Goal: Task Accomplishment & Management: Use online tool/utility

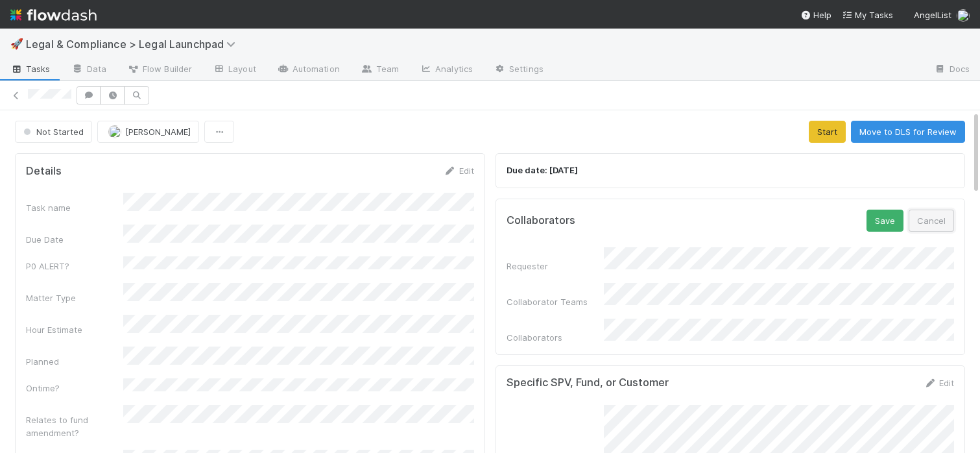
click at [945, 214] on button "Cancel" at bounding box center [931, 221] width 45 height 22
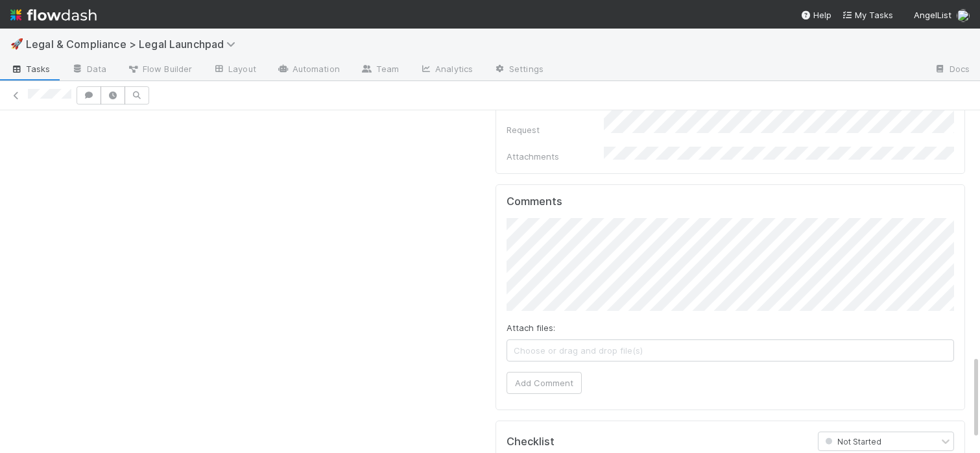
scroll to position [1008, 0]
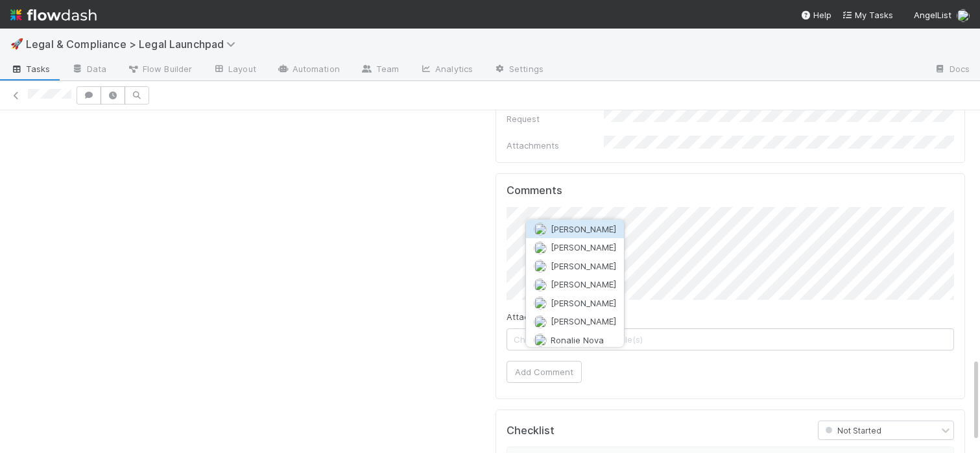
click at [586, 222] on button "[PERSON_NAME]" at bounding box center [575, 229] width 98 height 18
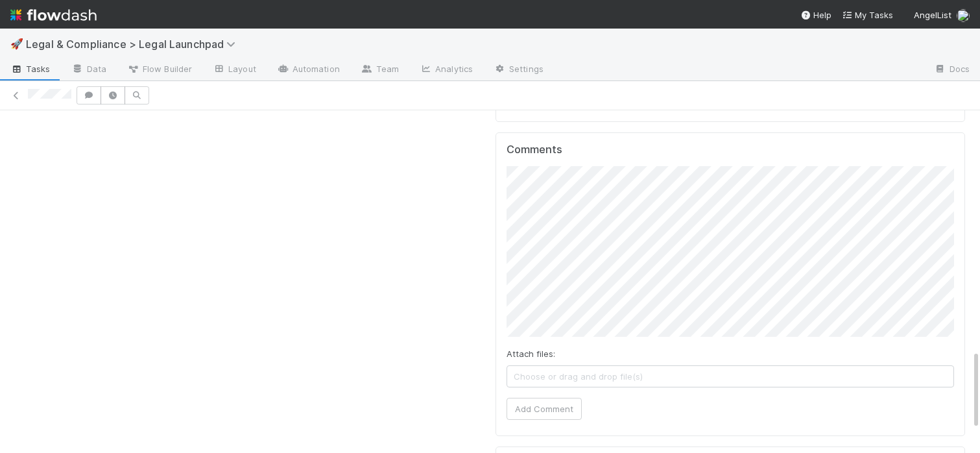
scroll to position [1064, 0]
click at [569, 383] on button "Add Comment" at bounding box center [544, 394] width 75 height 22
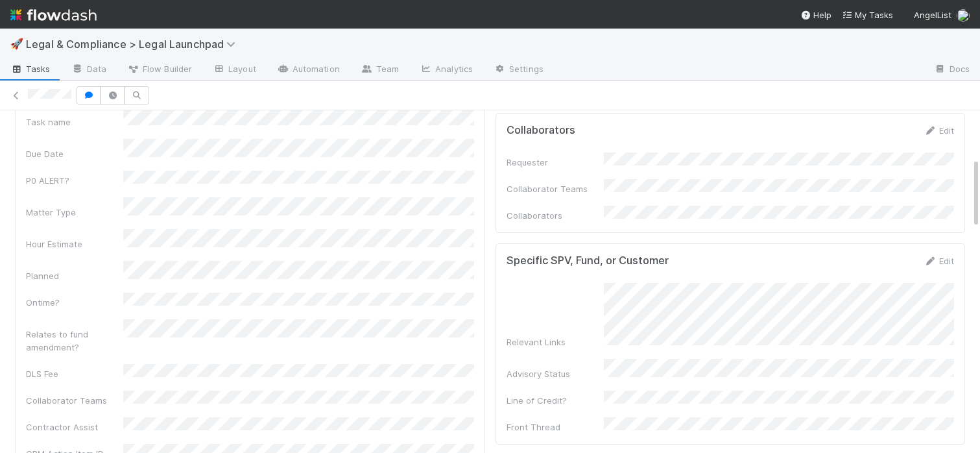
scroll to position [0, 0]
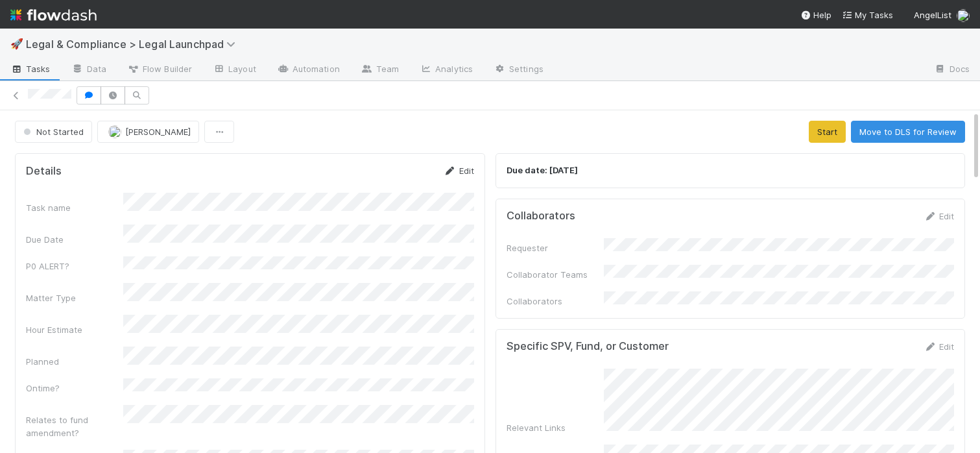
click at [451, 172] on icon at bounding box center [450, 171] width 13 height 8
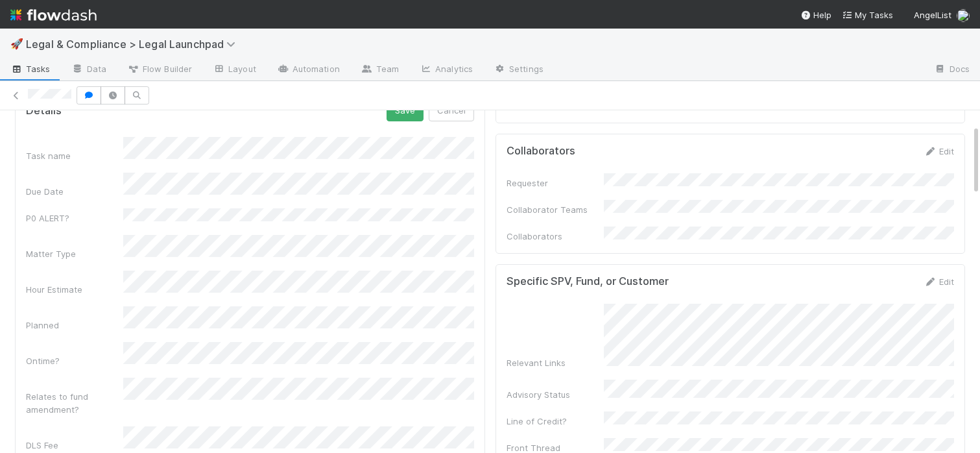
scroll to position [68, 0]
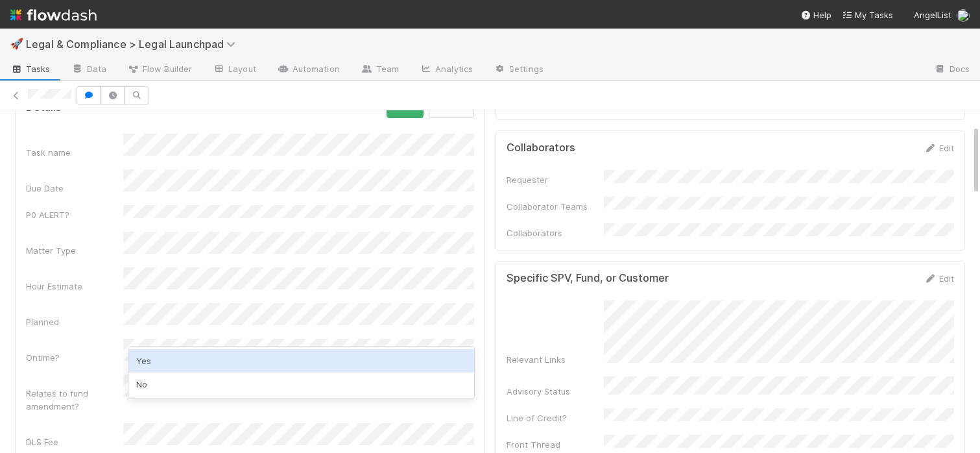
click at [151, 360] on div "Yes" at bounding box center [301, 360] width 346 height 23
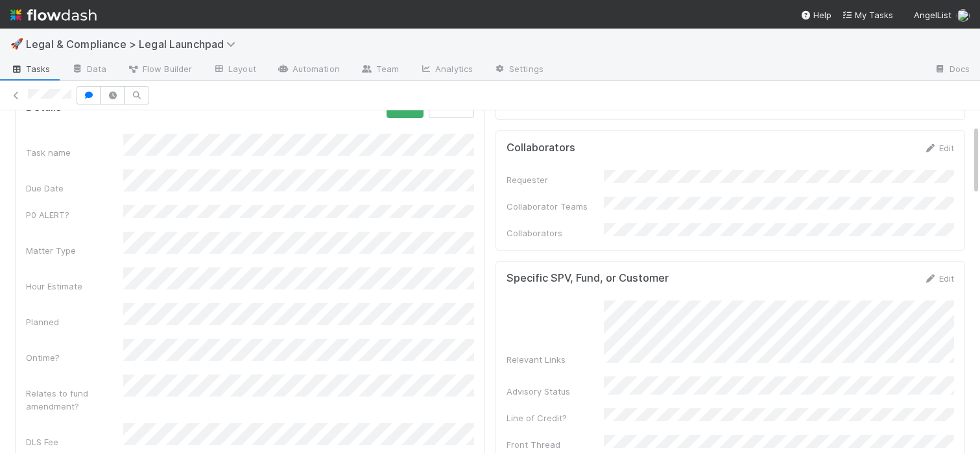
scroll to position [0, 0]
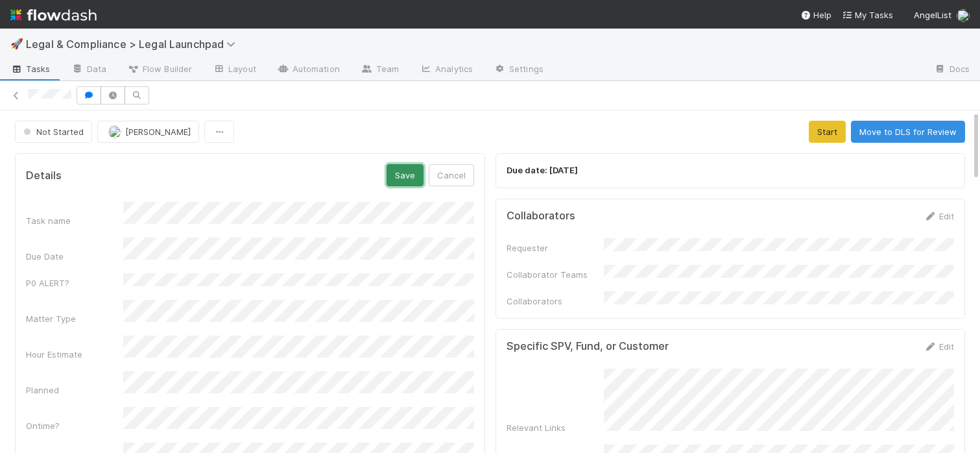
click at [399, 171] on button "Save" at bounding box center [405, 175] width 37 height 22
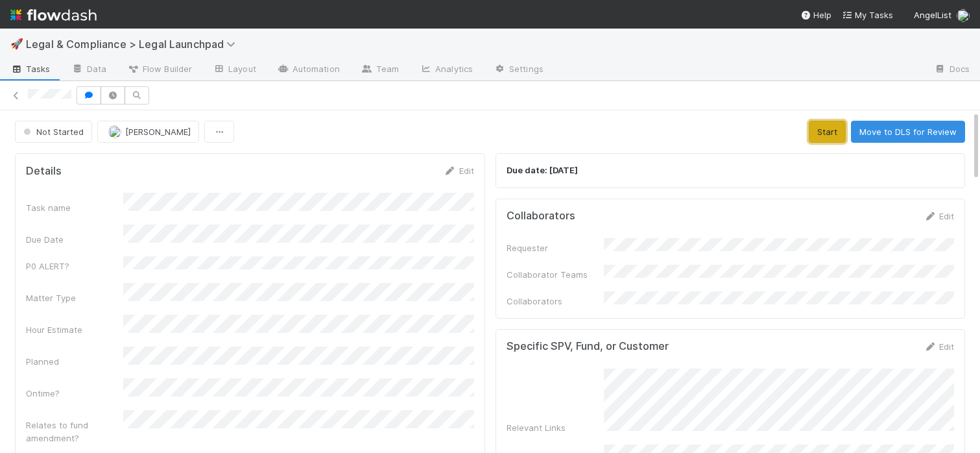
click at [838, 121] on button "Start" at bounding box center [827, 132] width 37 height 22
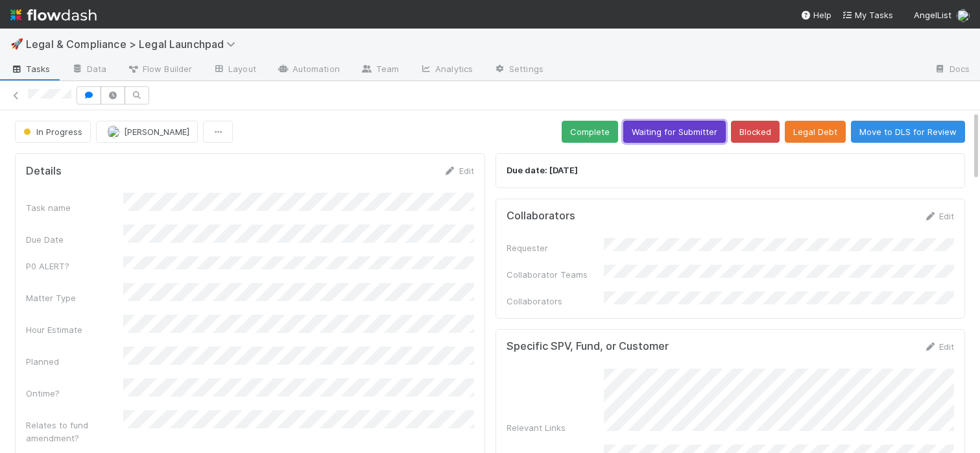
click at [663, 136] on button "Waiting for Submitter" at bounding box center [674, 132] width 103 height 22
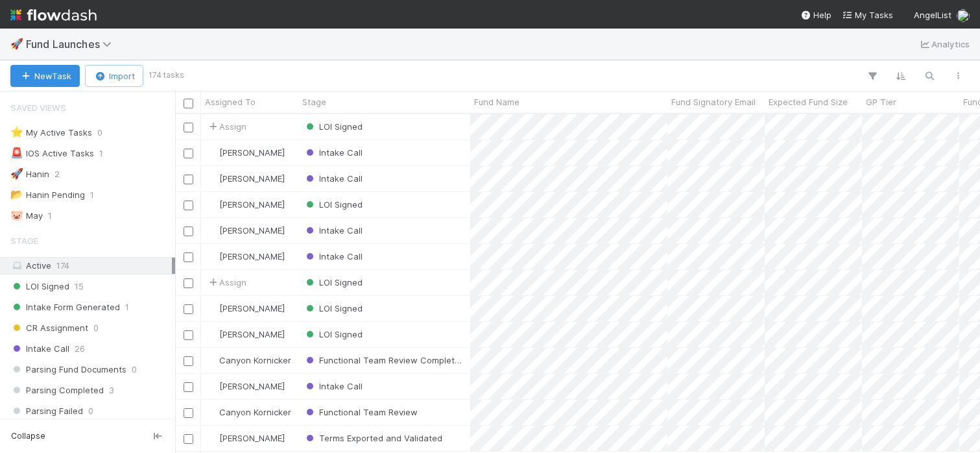
scroll to position [0, 1]
click at [873, 67] on button "button" at bounding box center [872, 75] width 23 height 17
click at [796, 63] on div "Add Filter" at bounding box center [490, 226] width 980 height 453
click at [100, 36] on span "Fund Launches" at bounding box center [77, 44] width 103 height 16
click at [101, 44] on span "Fund Launches" at bounding box center [72, 44] width 92 height 13
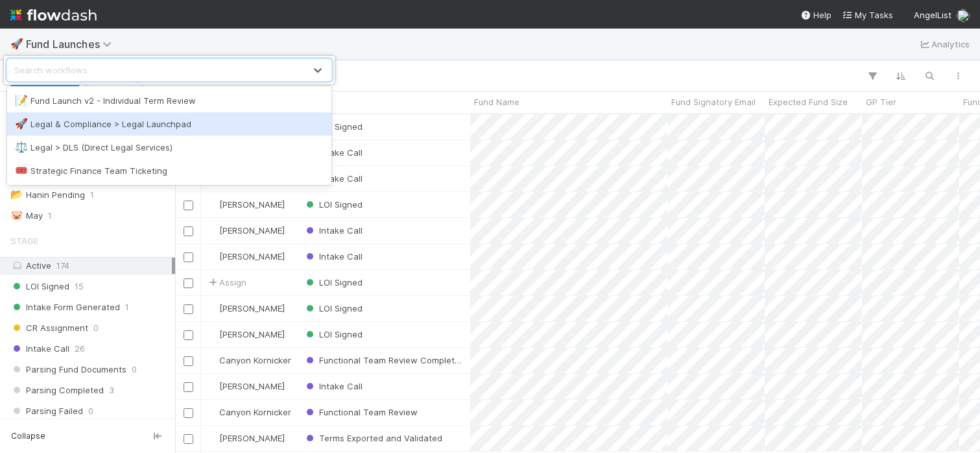
click at [69, 123] on div "🚀 Legal & Compliance > Legal Launchpad" at bounding box center [169, 123] width 309 height 13
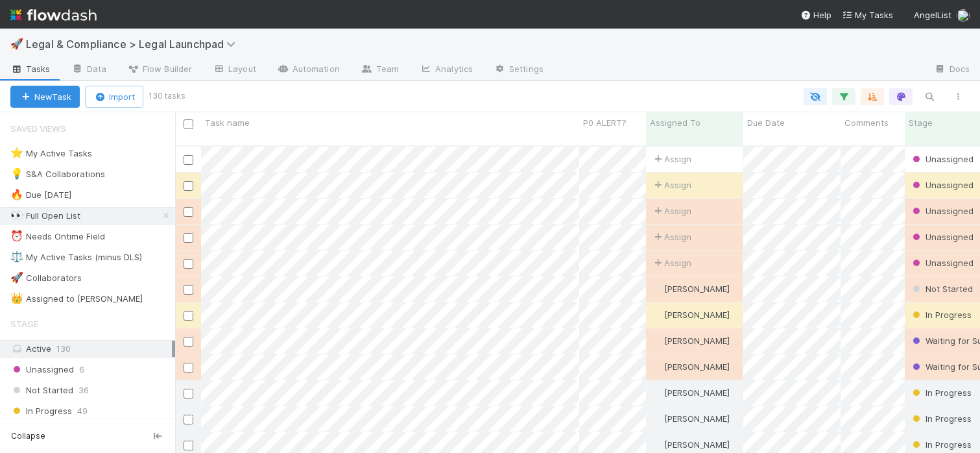
scroll to position [317, 805]
click at [843, 97] on icon "button" at bounding box center [844, 97] width 13 height 12
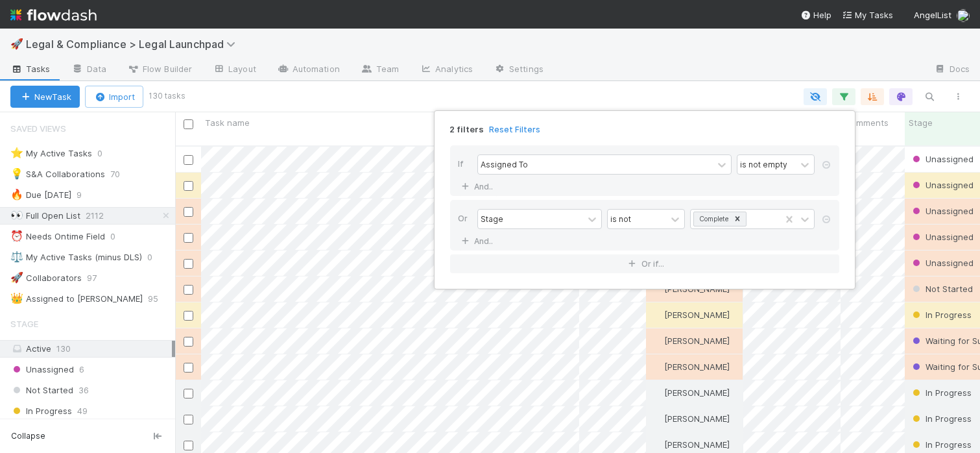
click at [825, 221] on icon at bounding box center [826, 219] width 13 height 8
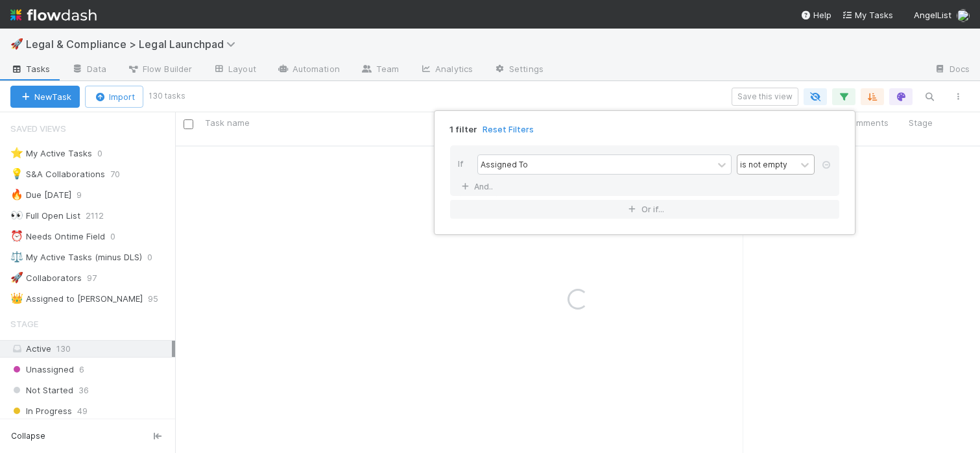
click at [790, 166] on div "is not empty" at bounding box center [767, 164] width 58 height 19
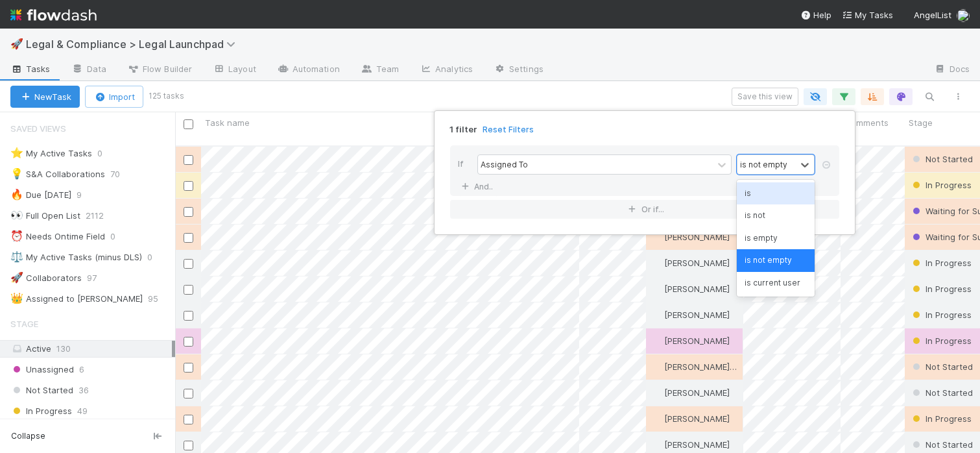
scroll to position [317, 805]
click at [764, 195] on div "is" at bounding box center [776, 193] width 78 height 22
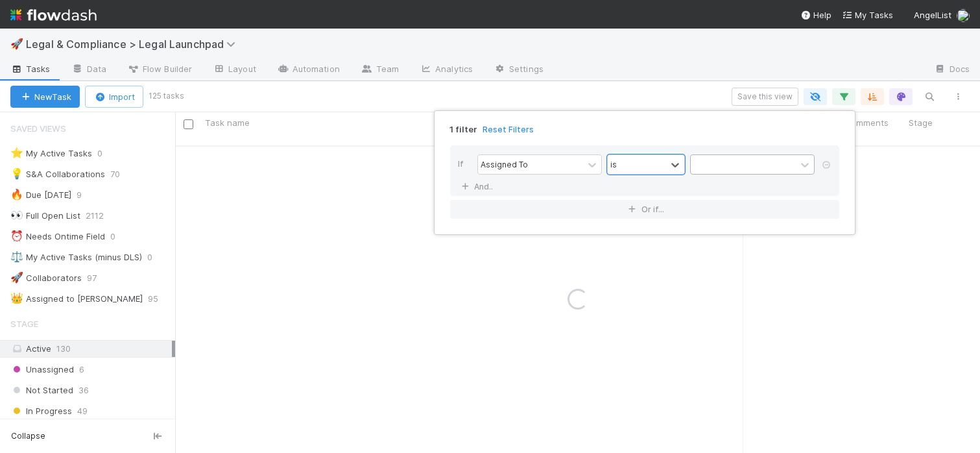
click at [780, 167] on div at bounding box center [743, 164] width 105 height 19
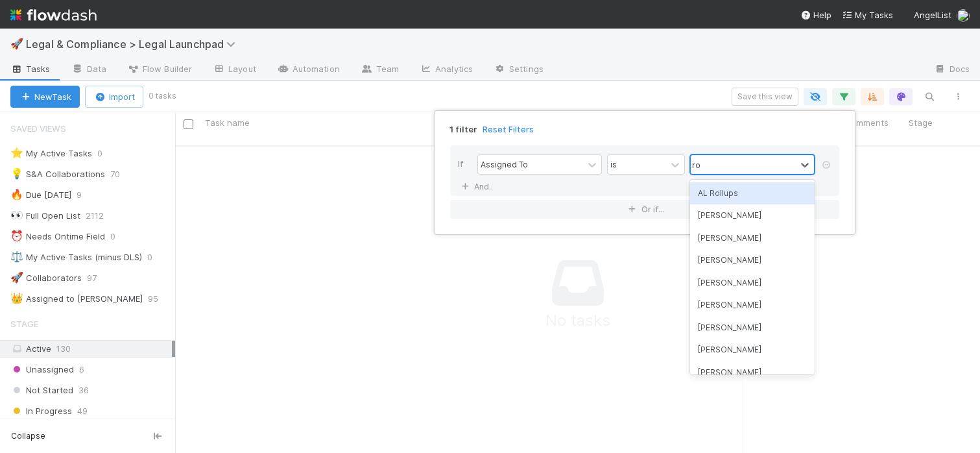
type input "robin"
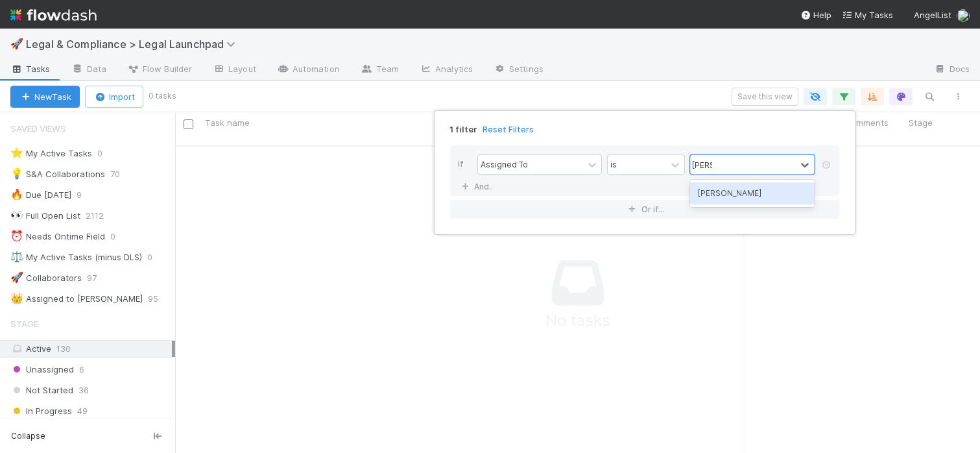
click at [778, 188] on div "[PERSON_NAME]" at bounding box center [752, 193] width 125 height 22
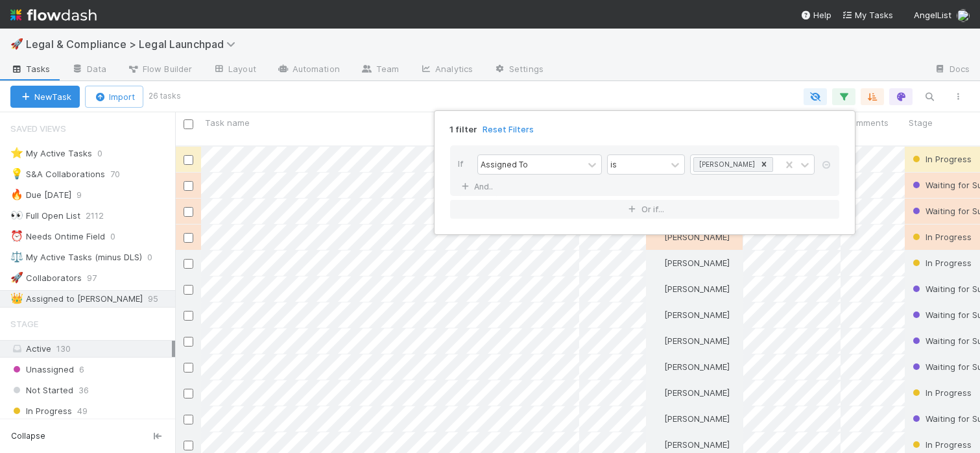
click at [664, 54] on div "1 filter Reset Filters If Assigned To is Robin Sosnow And.. Or if..." at bounding box center [490, 226] width 980 height 453
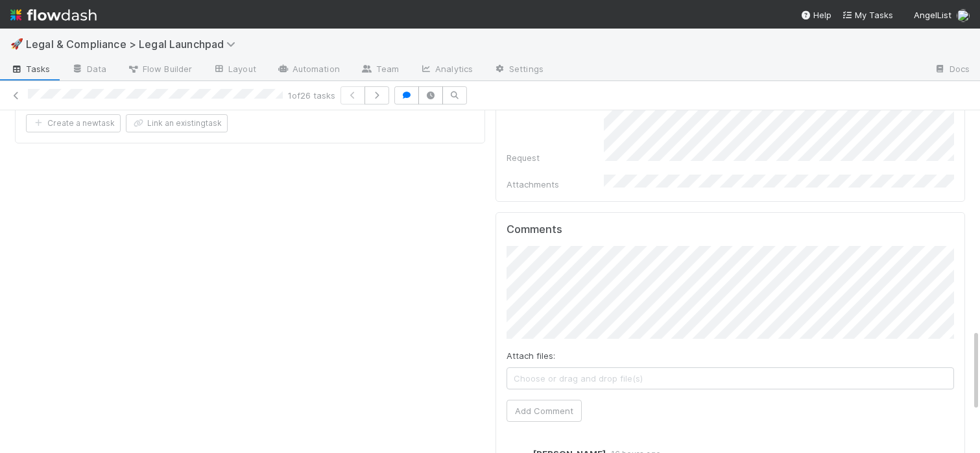
scroll to position [854, 0]
click at [19, 97] on icon at bounding box center [16, 95] width 13 height 8
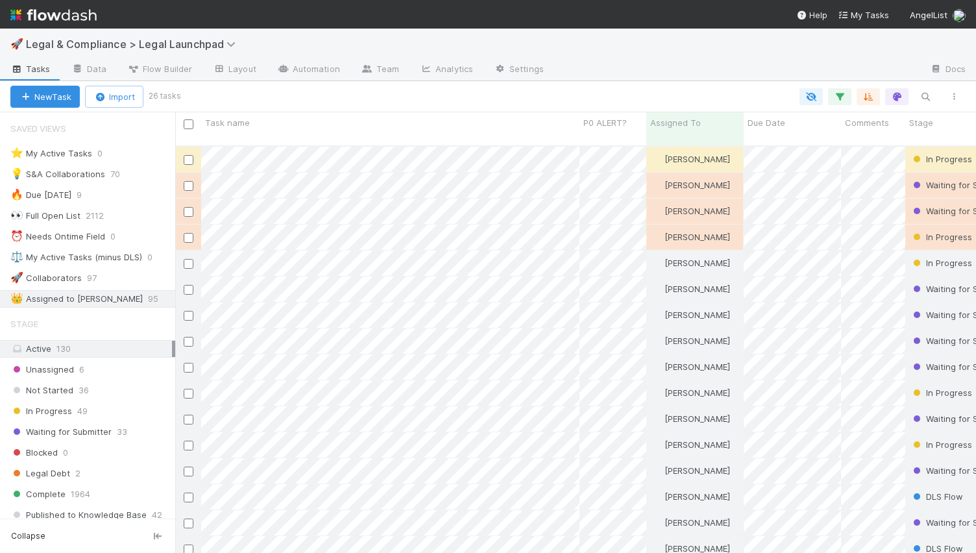
scroll to position [408, 791]
click at [86, 43] on span "Legal & Compliance > Legal Launchpad" at bounding box center [134, 44] width 216 height 13
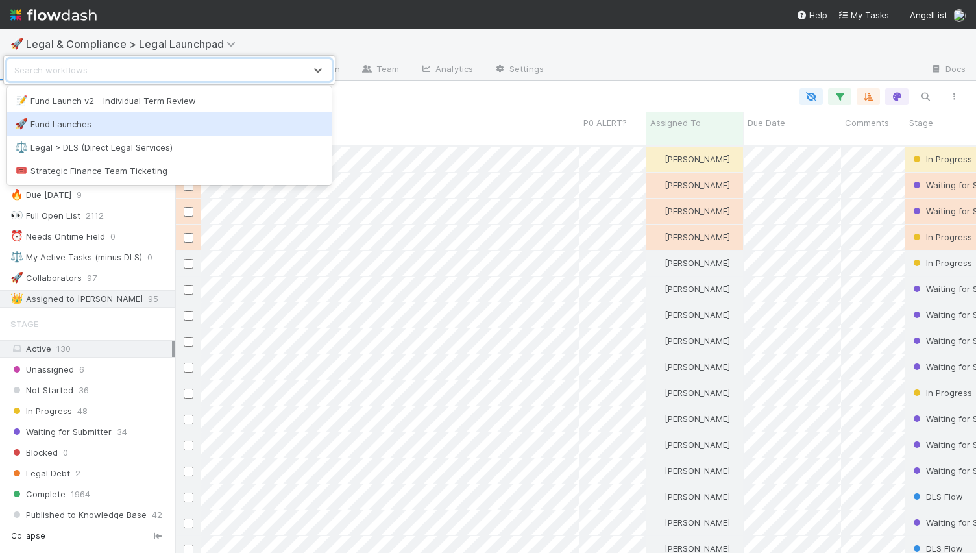
click at [75, 113] on div "🚀 Fund Launches" at bounding box center [169, 123] width 324 height 23
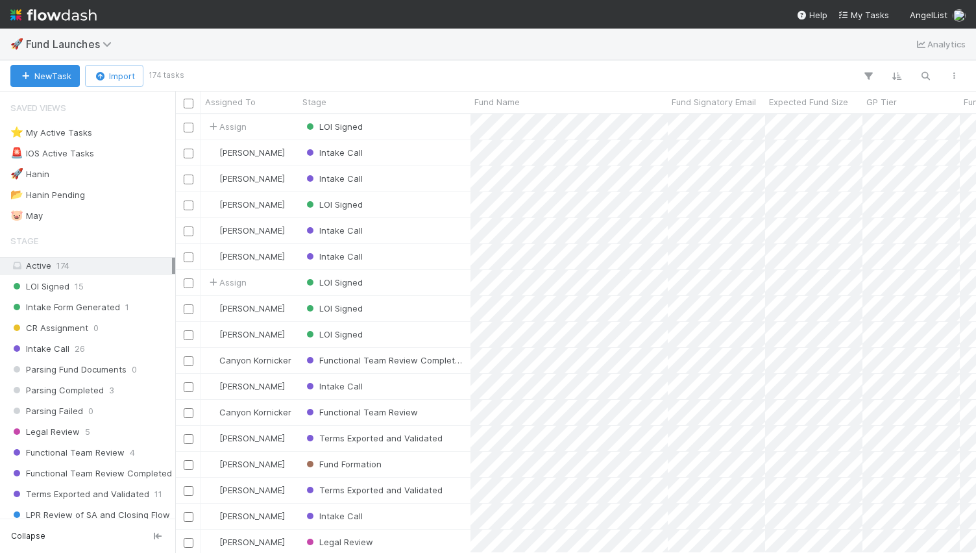
scroll to position [429, 791]
click at [64, 14] on img at bounding box center [53, 15] width 86 height 22
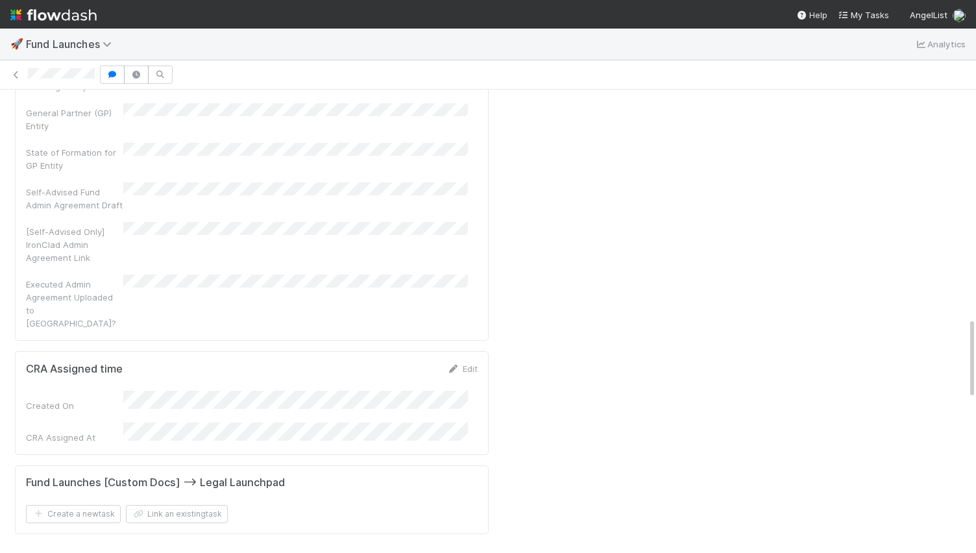
scroll to position [1545, 0]
